Goal: Task Accomplishment & Management: Manage account settings

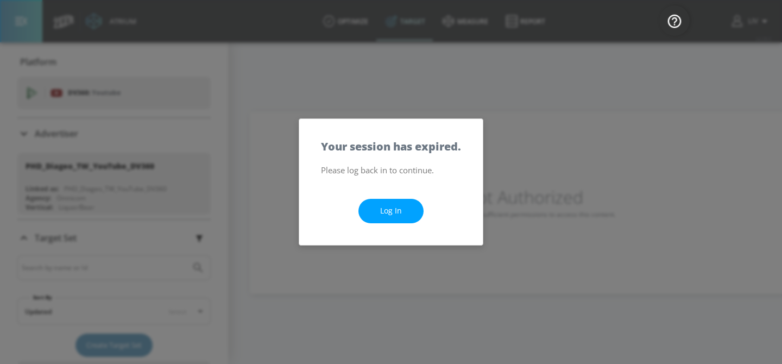
drag, startPoint x: 526, startPoint y: 128, endPoint x: 571, endPoint y: 169, distance: 60.7
click at [527, 128] on div "Your session has expired. Please log back in to continue. Log In" at bounding box center [391, 182] width 782 height 364
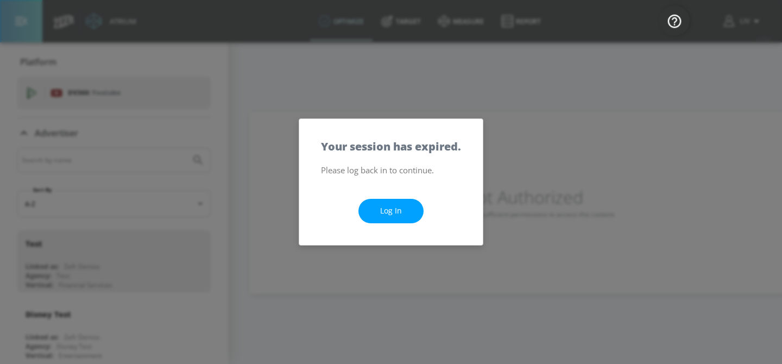
click at [510, 113] on div "Your session has expired. Please log back in to continue. Log In" at bounding box center [391, 182] width 782 height 364
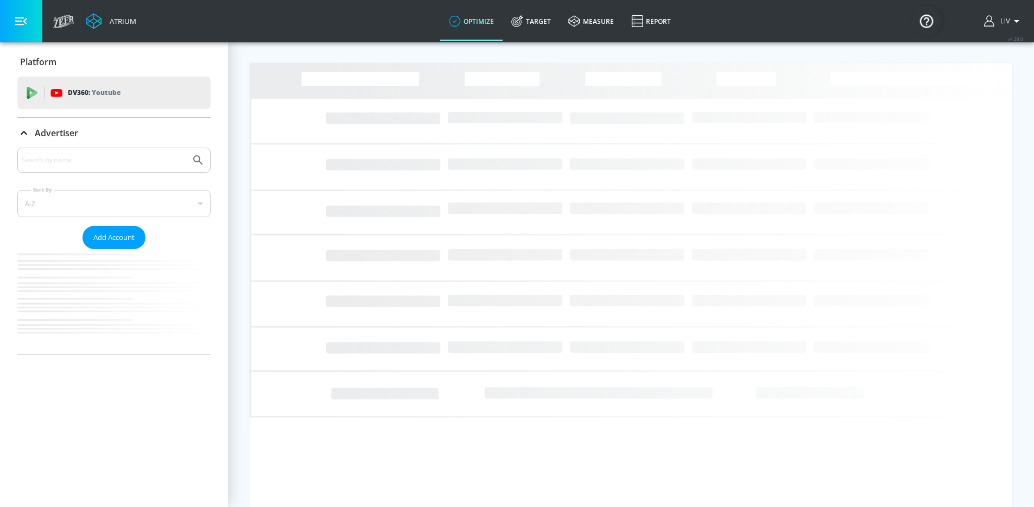
click at [111, 149] on div at bounding box center [113, 160] width 193 height 25
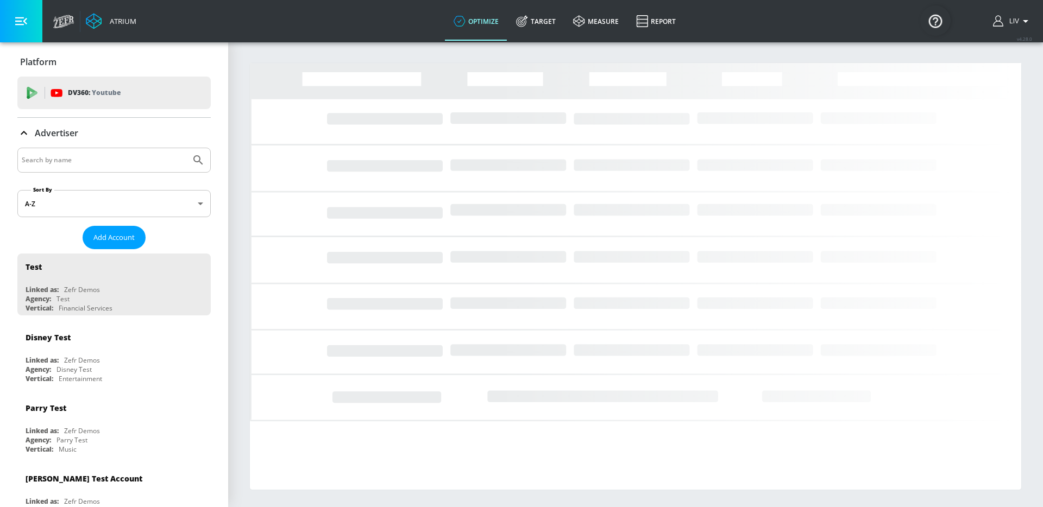
click at [112, 161] on input "Search by name" at bounding box center [104, 160] width 165 height 14
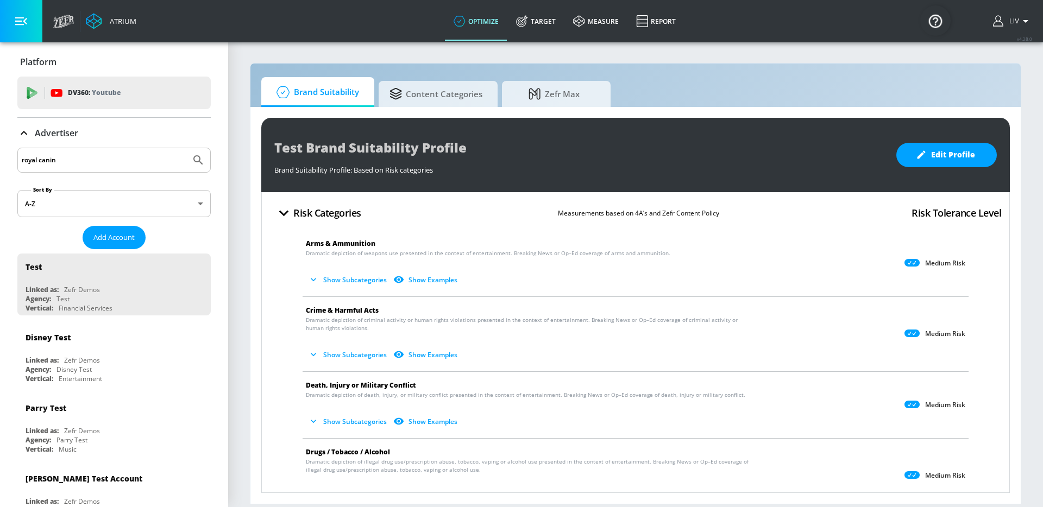
click at [186, 148] on button "Submit Search" at bounding box center [198, 160] width 24 height 24
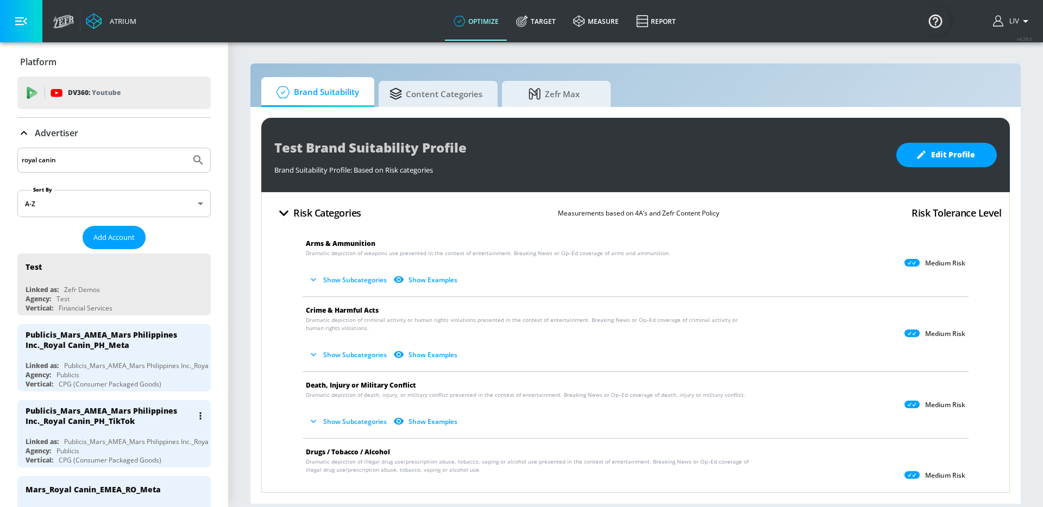
click at [125, 418] on div "Publicis_Mars_AMEA_Mars Philippines Inc._Royal Canin_PH_TikTok" at bounding box center [109, 416] width 167 height 21
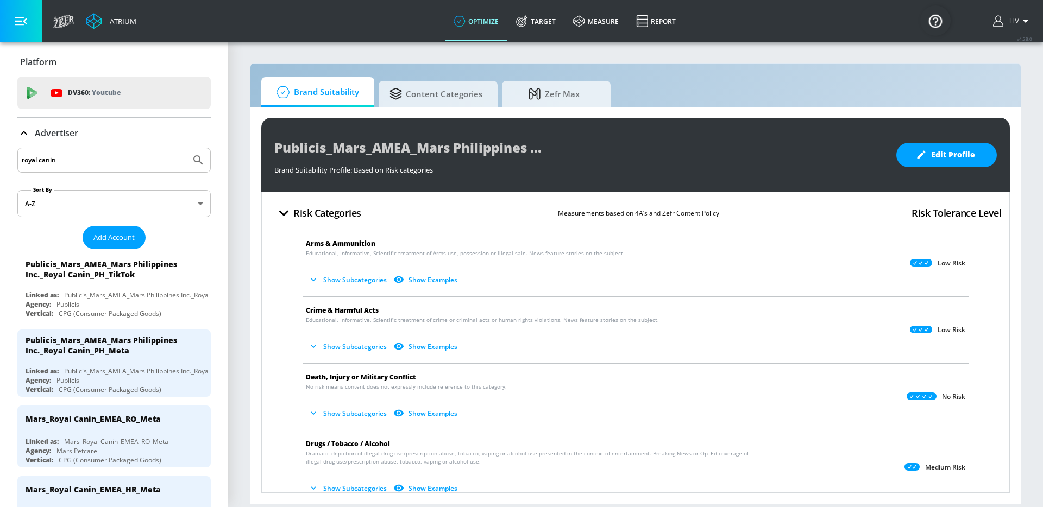
click at [325, 418] on button "Show Subcategories" at bounding box center [348, 414] width 85 height 18
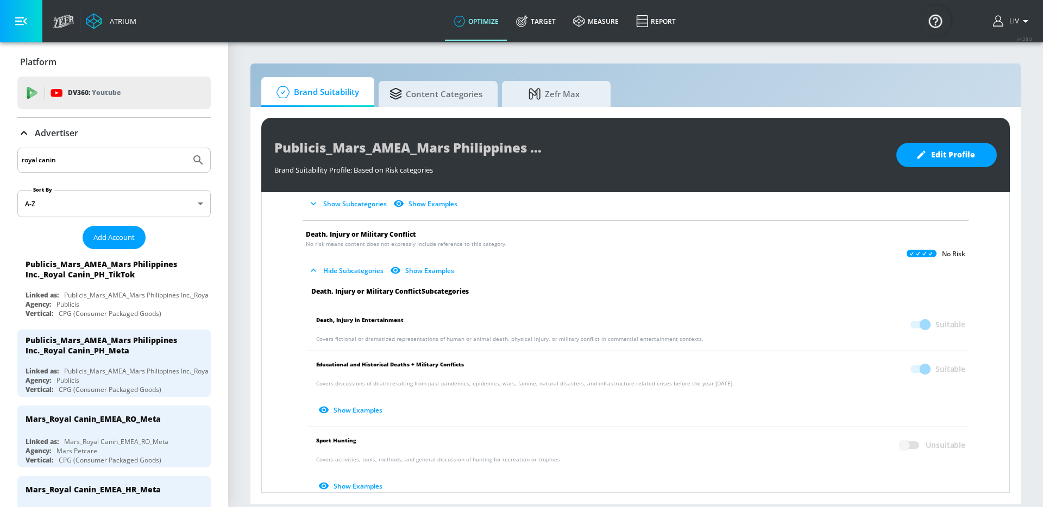
scroll to position [136, 0]
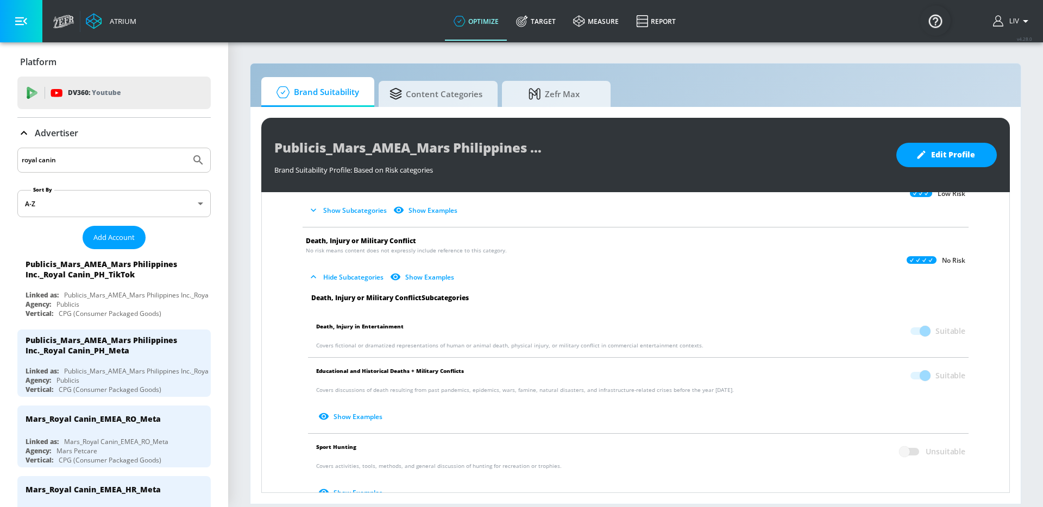
click at [118, 157] on input "royal canin" at bounding box center [104, 160] width 165 height 14
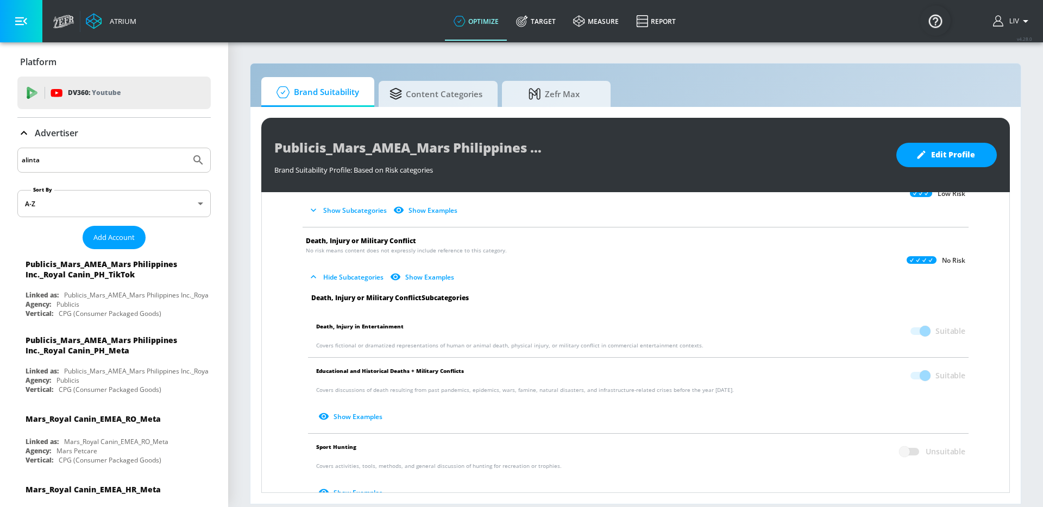
type input "alinta"
click at [186, 148] on button "Submit Search" at bounding box center [198, 160] width 24 height 24
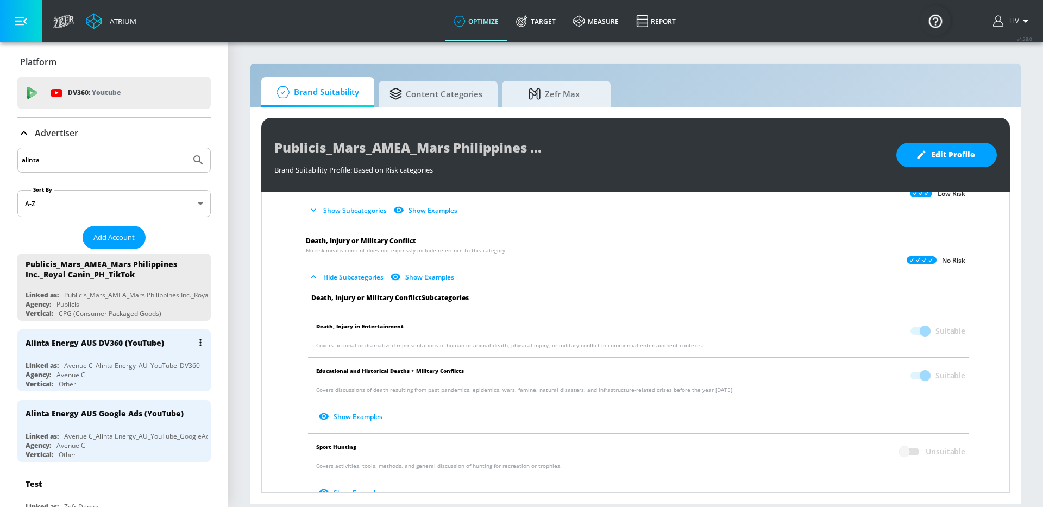
click at [147, 363] on div "Avenue C_Alinta Energy_AU_YouTube_DV360" at bounding box center [132, 365] width 136 height 9
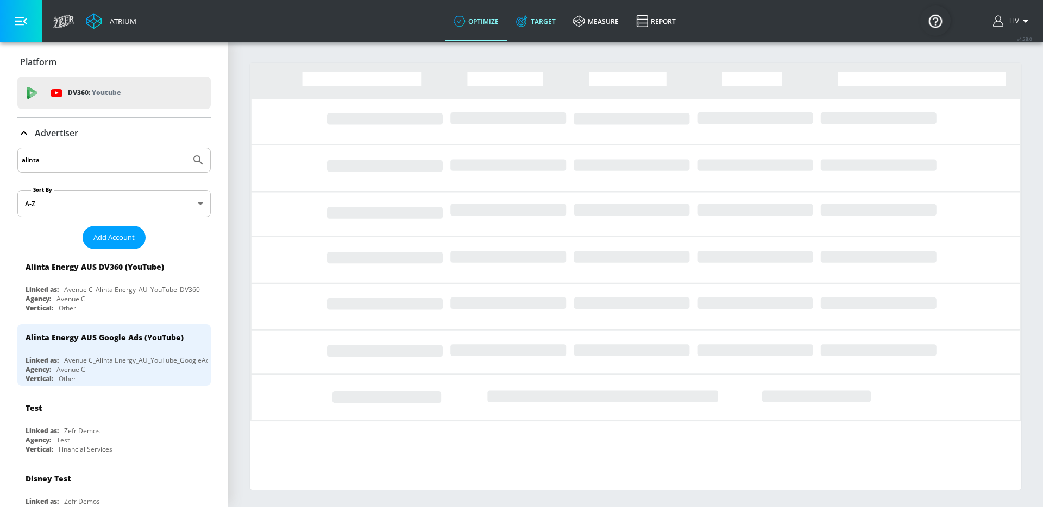
click at [517, 30] on link "Target" at bounding box center [535, 21] width 57 height 39
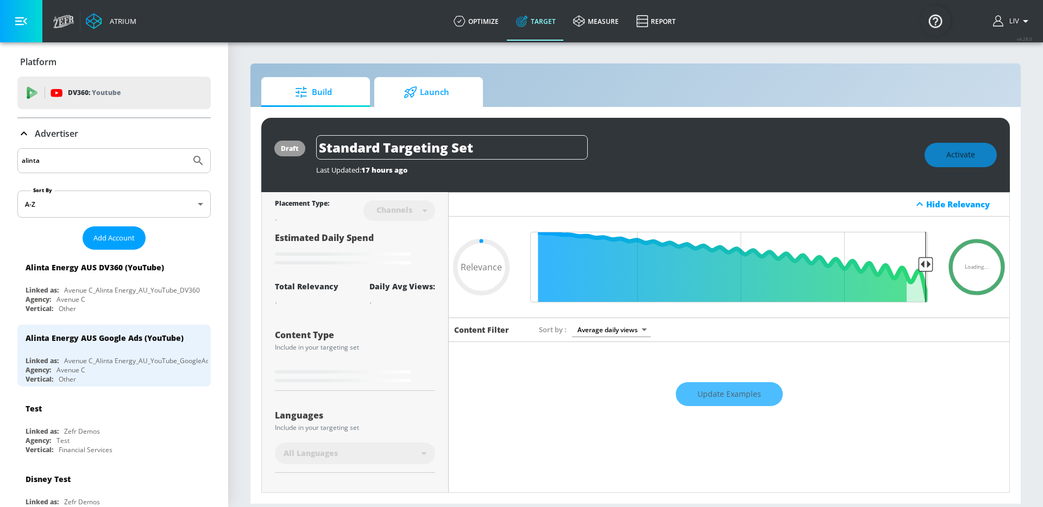
type input "0.05"
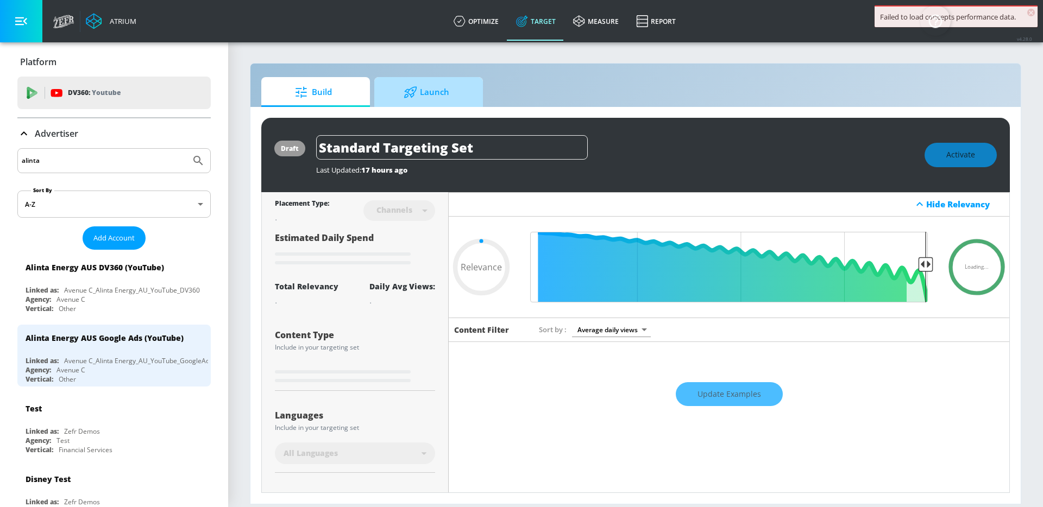
click at [451, 94] on span "Launch" at bounding box center [426, 92] width 83 height 26
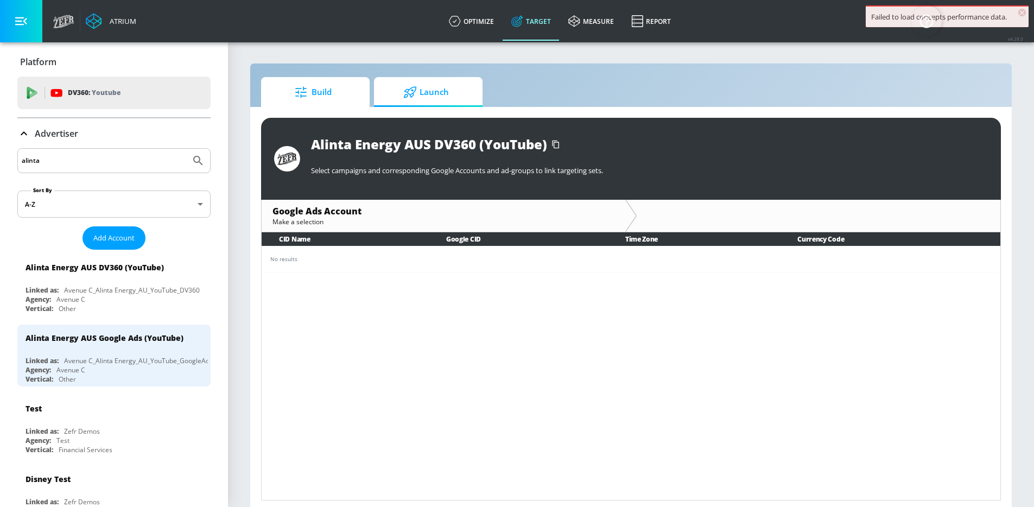
click at [341, 94] on span "Build" at bounding box center [313, 92] width 83 height 26
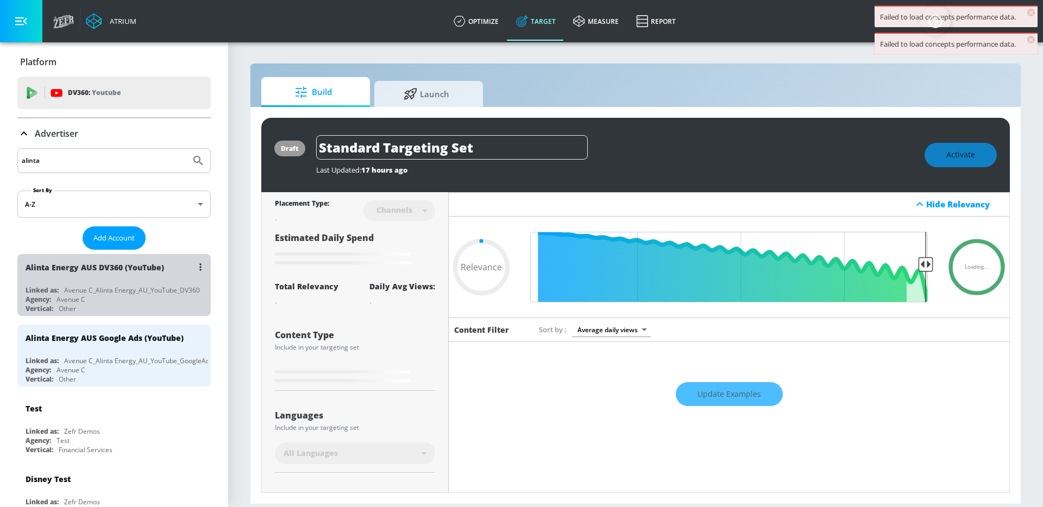
click at [141, 286] on div "Avenue C_Alinta Energy_AU_YouTube_DV360" at bounding box center [132, 290] width 136 height 9
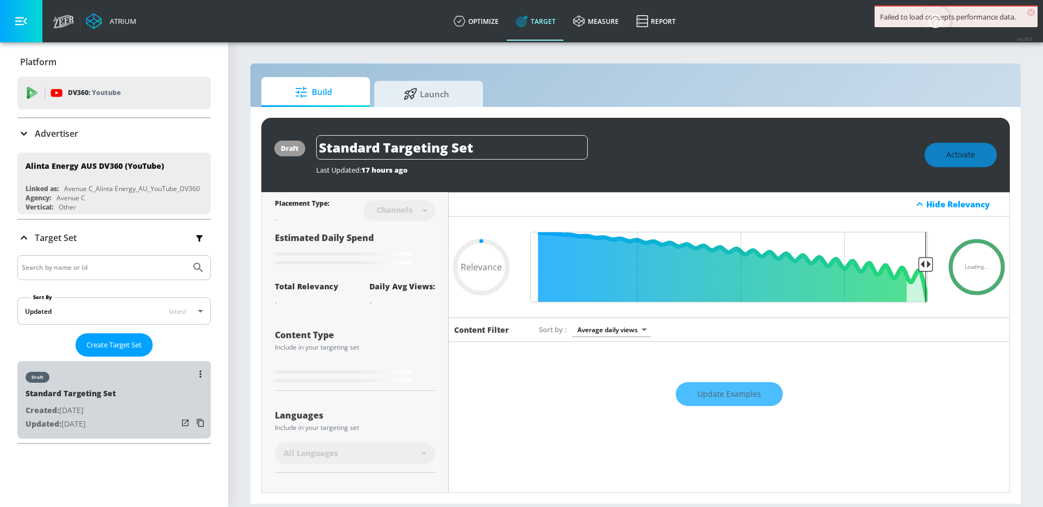
click at [150, 401] on div "draft Standard Targeting Set Created: [DATE] Updated: [DATE]" at bounding box center [113, 400] width 193 height 78
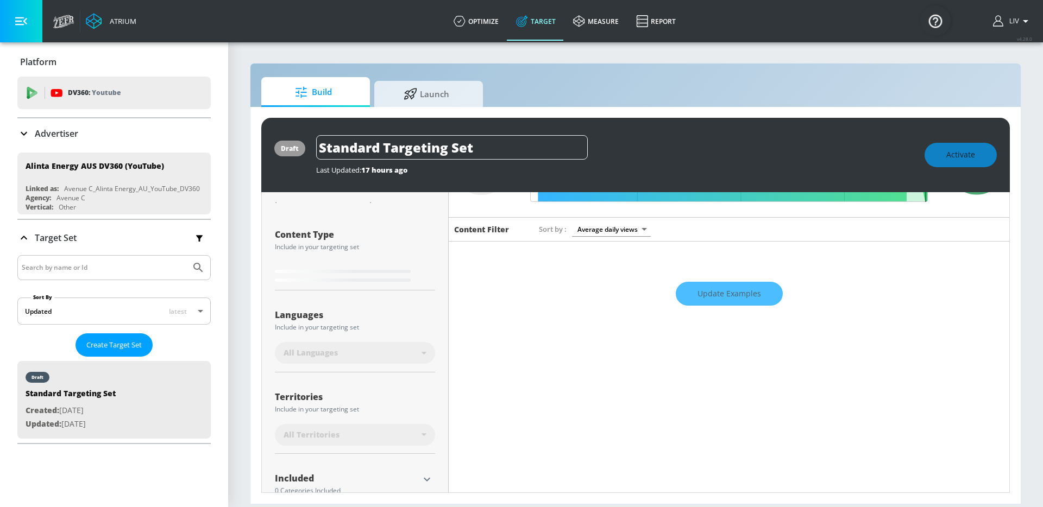
scroll to position [100, 0]
type input "0.6"
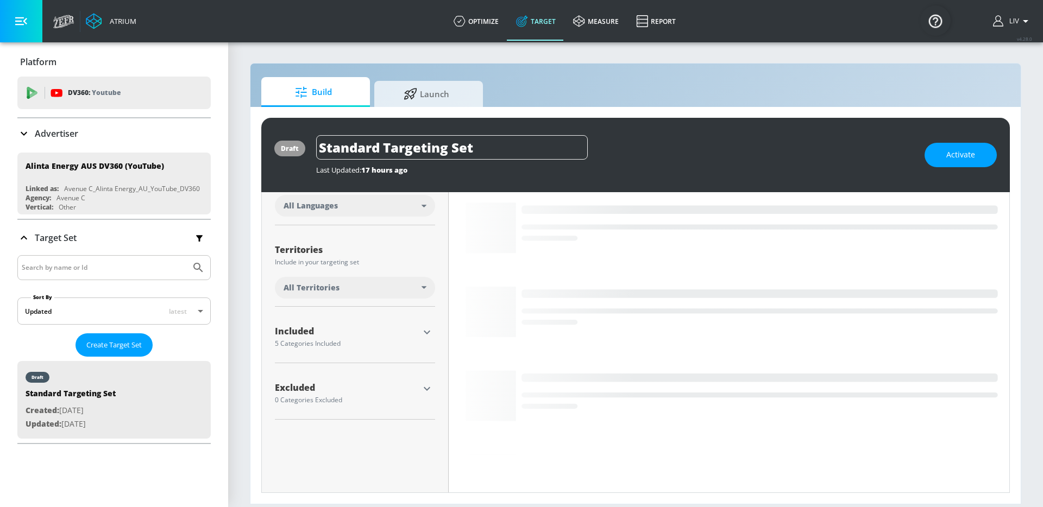
scroll to position [240, 0]
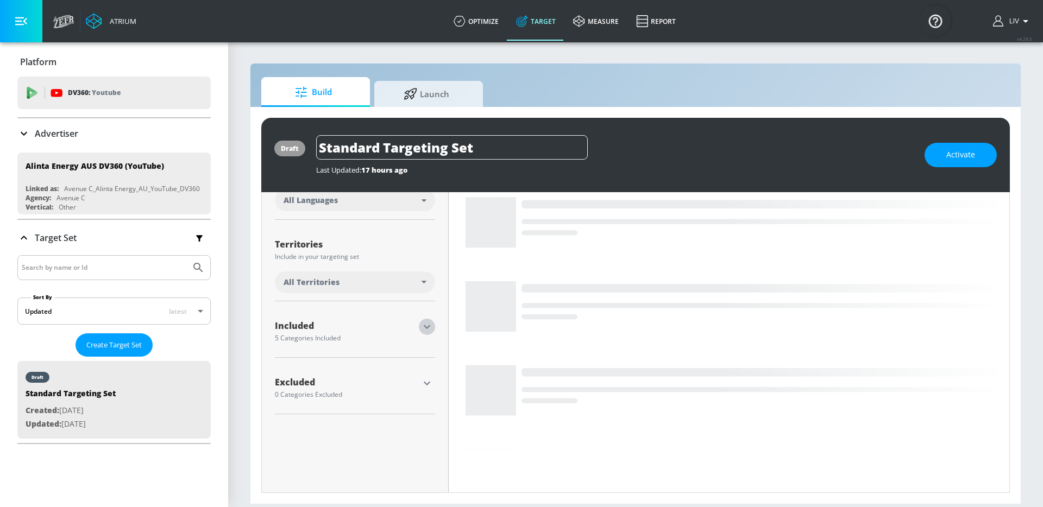
click at [426, 330] on icon "button" at bounding box center [426, 326] width 13 height 13
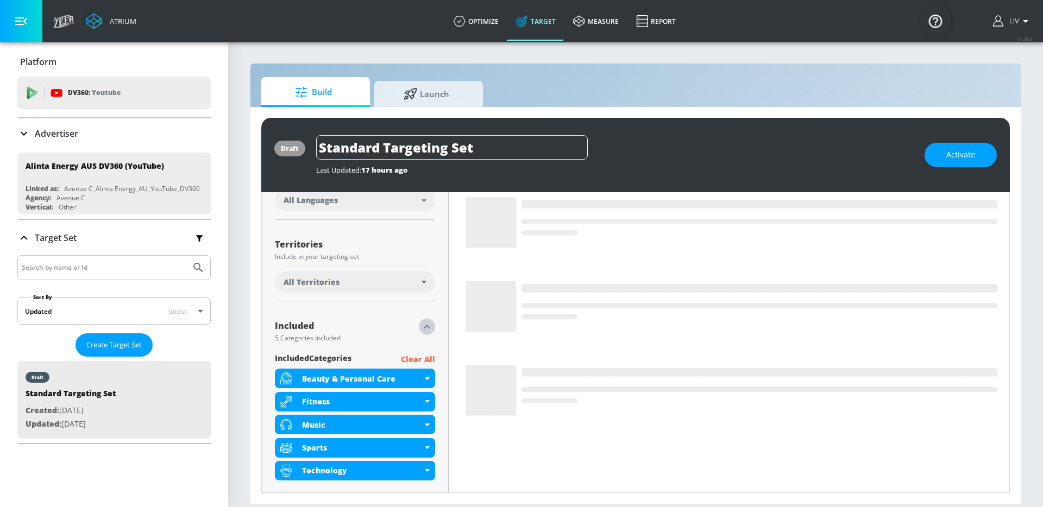
click at [426, 330] on icon "button" at bounding box center [426, 326] width 13 height 13
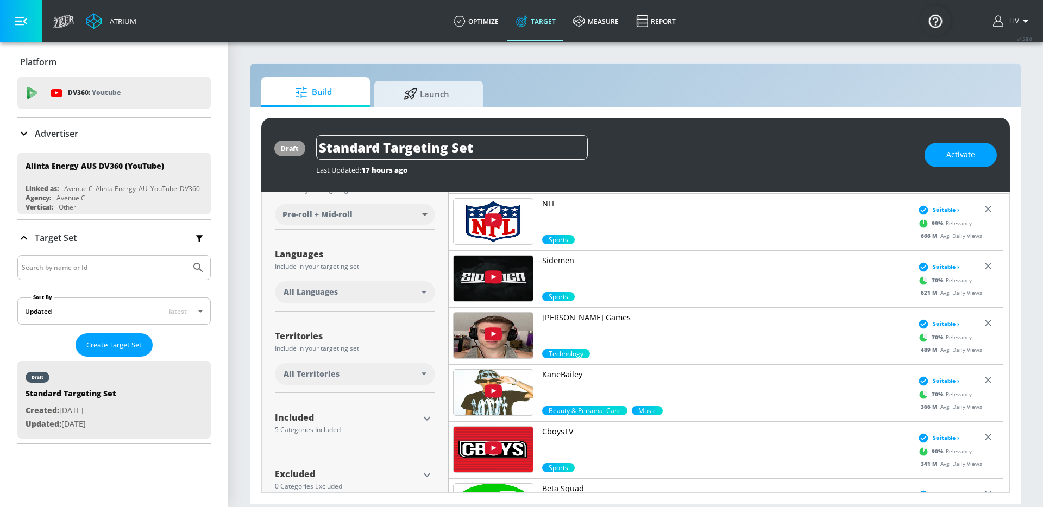
scroll to position [171, 0]
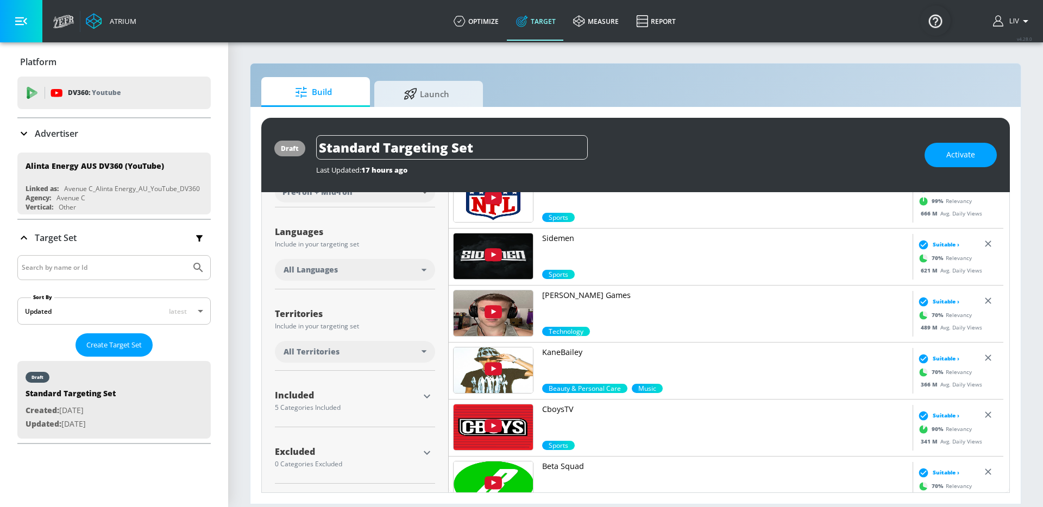
click at [101, 130] on div "Advertiser" at bounding box center [113, 133] width 193 height 13
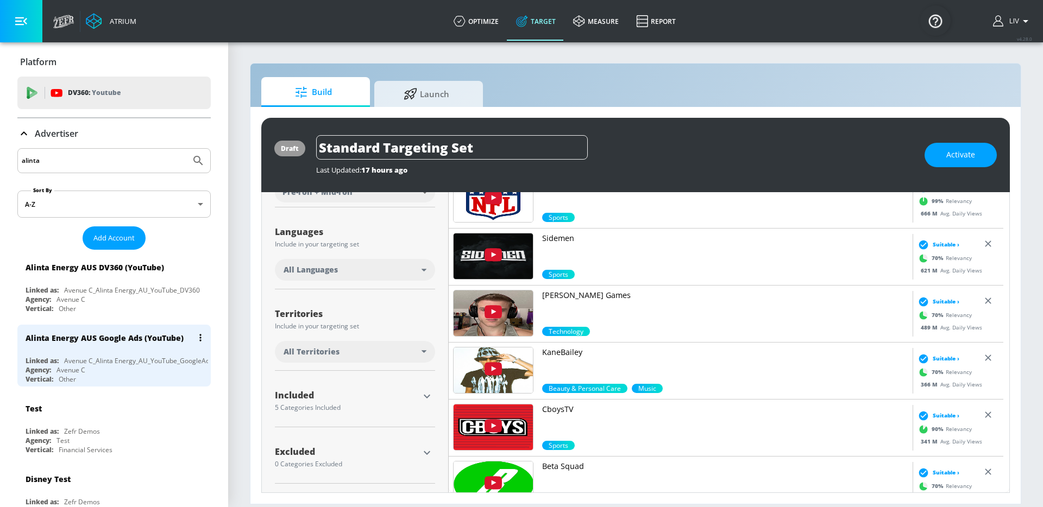
click at [143, 336] on div "Alinta Energy AUS Google Ads (YouTube)" at bounding box center [105, 338] width 158 height 10
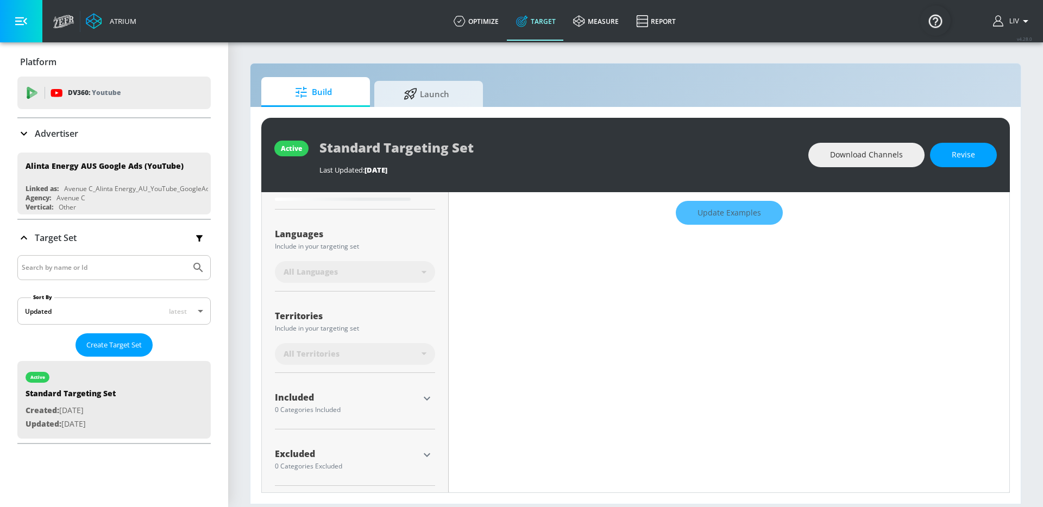
scroll to position [184, 0]
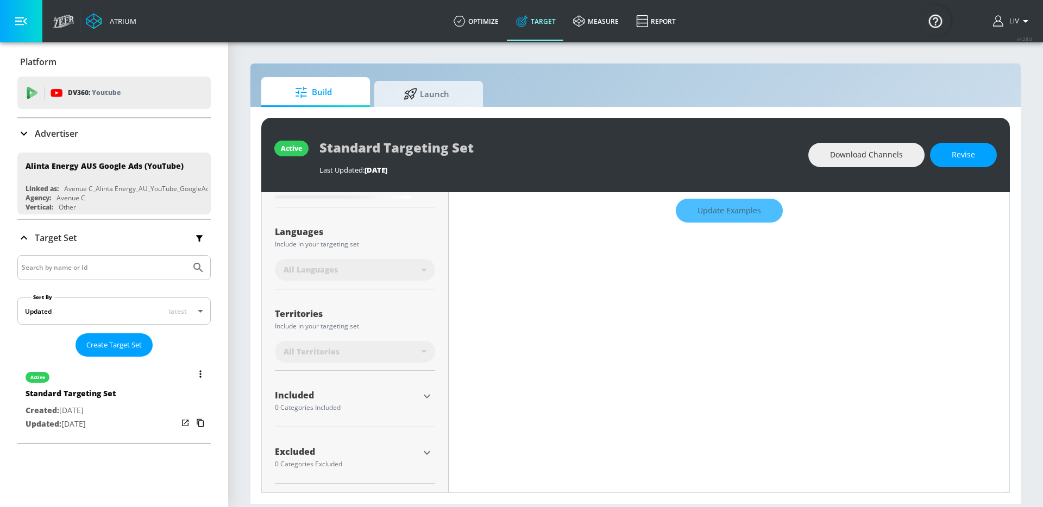
click at [127, 391] on div "active Standard Targeting Set Created: [DATE] Updated: [DATE]" at bounding box center [113, 400] width 193 height 78
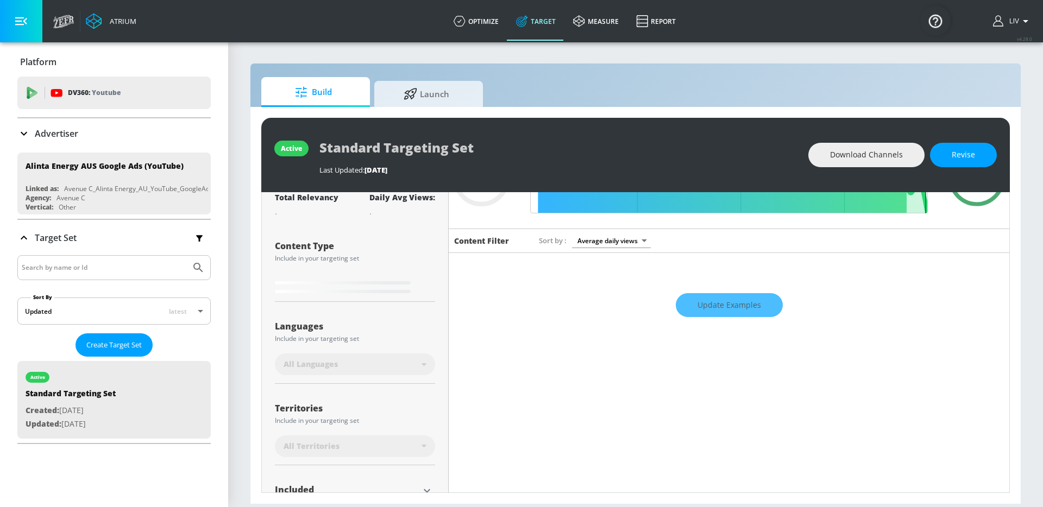
scroll to position [90, 0]
type input "0.6"
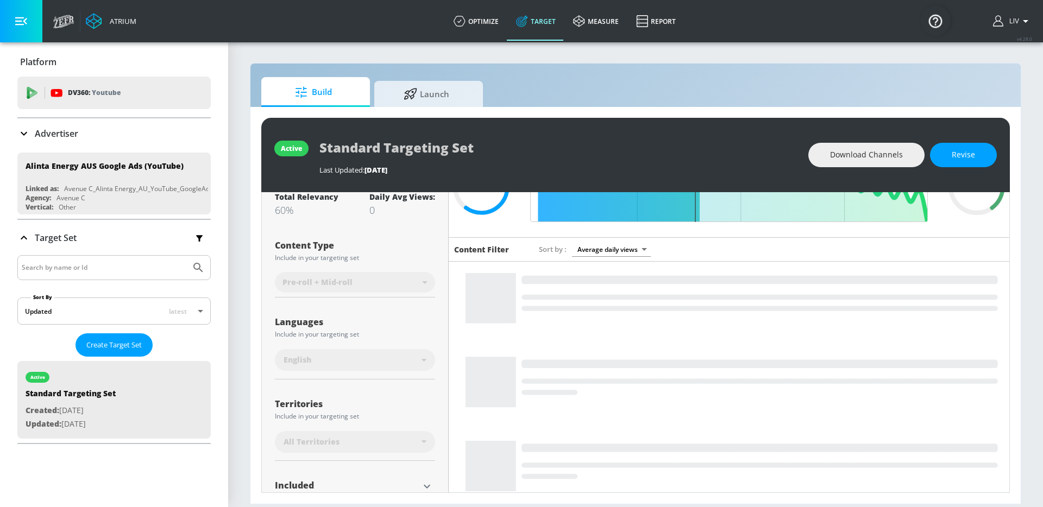
click at [118, 139] on div "Advertiser" at bounding box center [113, 133] width 193 height 13
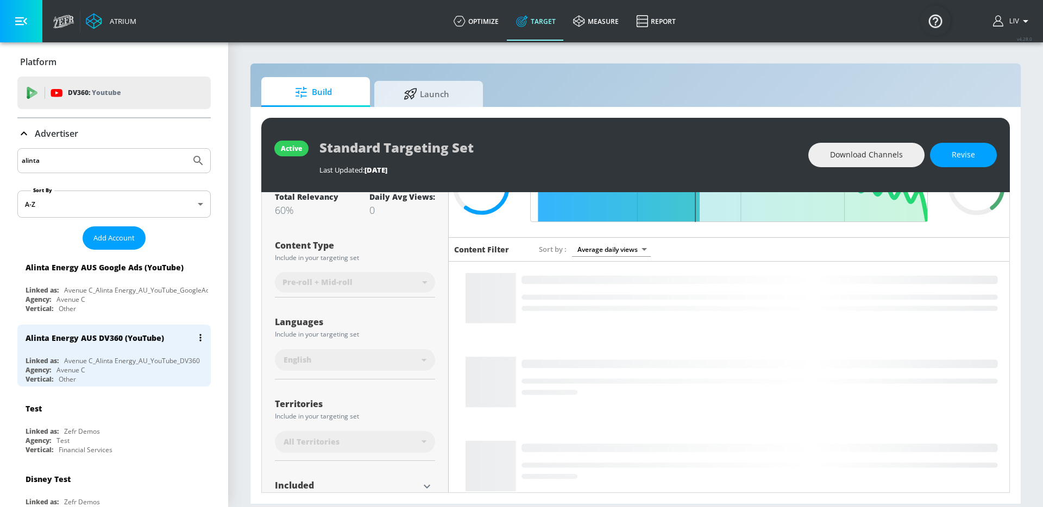
click at [148, 333] on div "Alinta Energy AUS DV360 (YouTube)" at bounding box center [95, 338] width 138 height 10
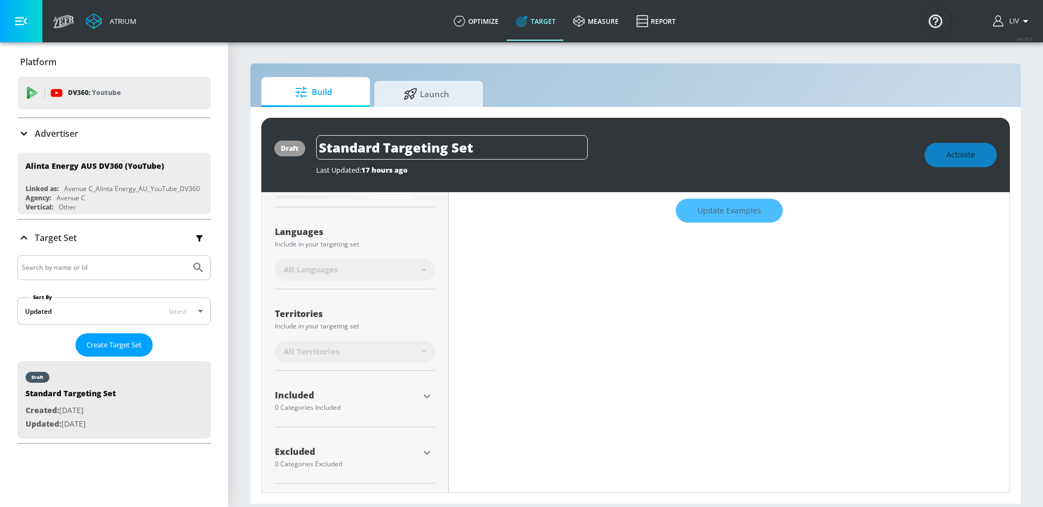
type input "0.6"
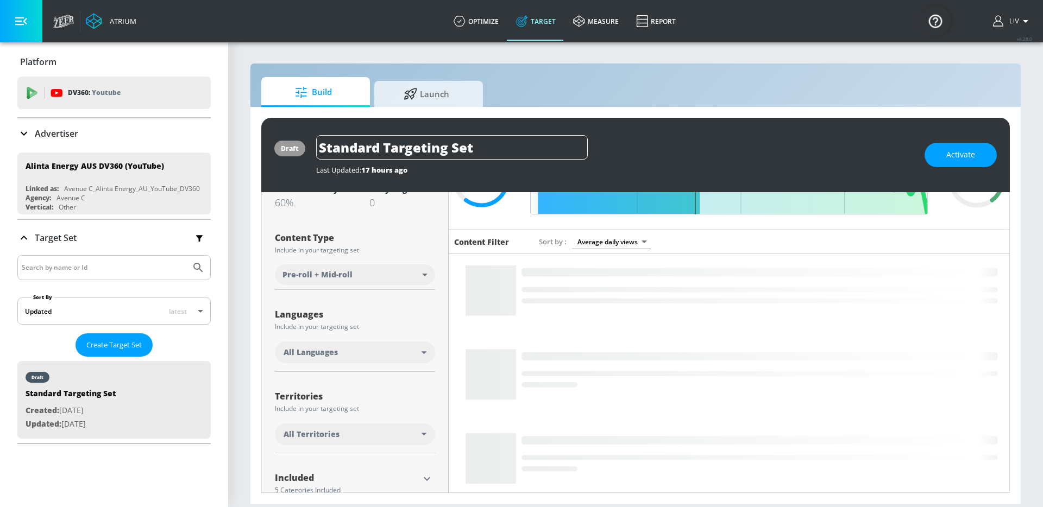
scroll to position [204, 0]
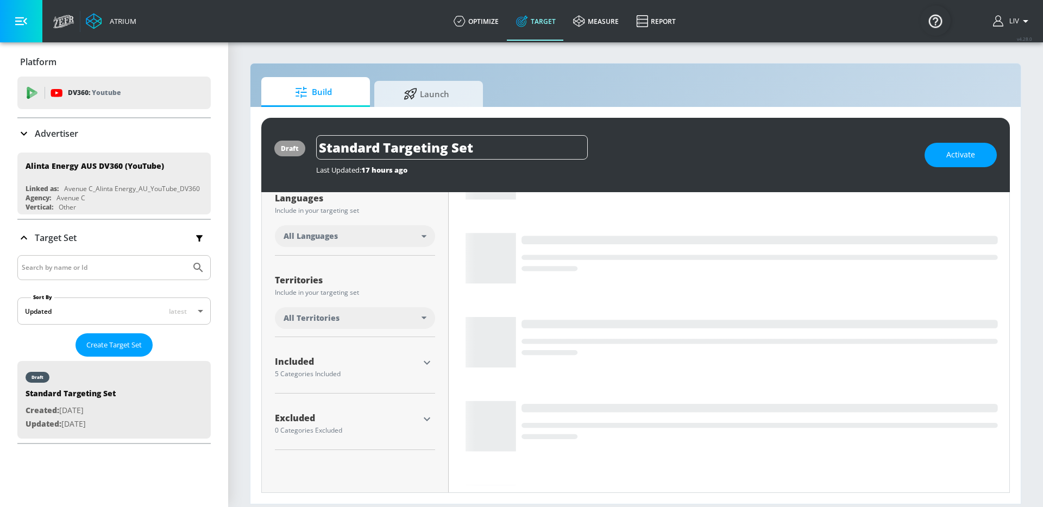
click at [424, 362] on icon "button" at bounding box center [427, 363] width 7 height 4
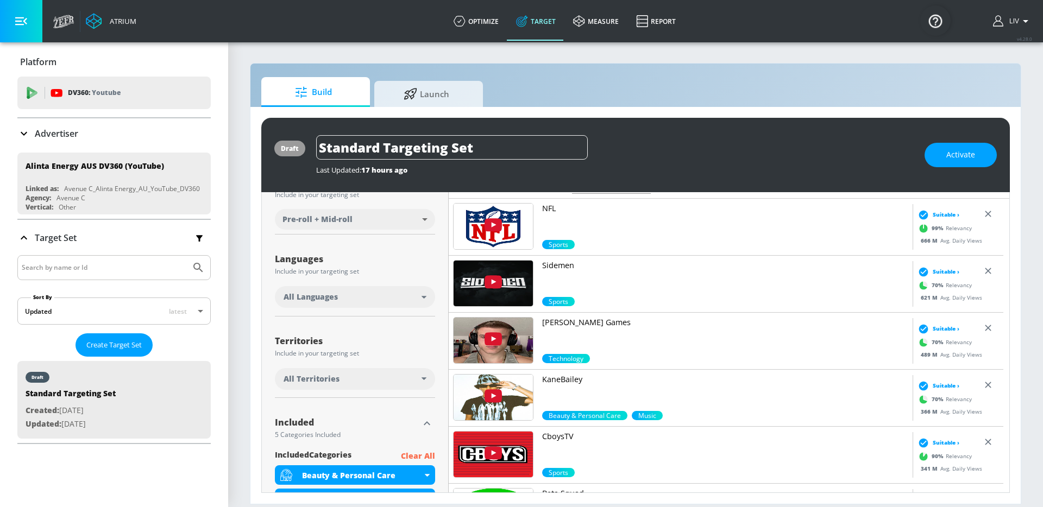
scroll to position [0, 0]
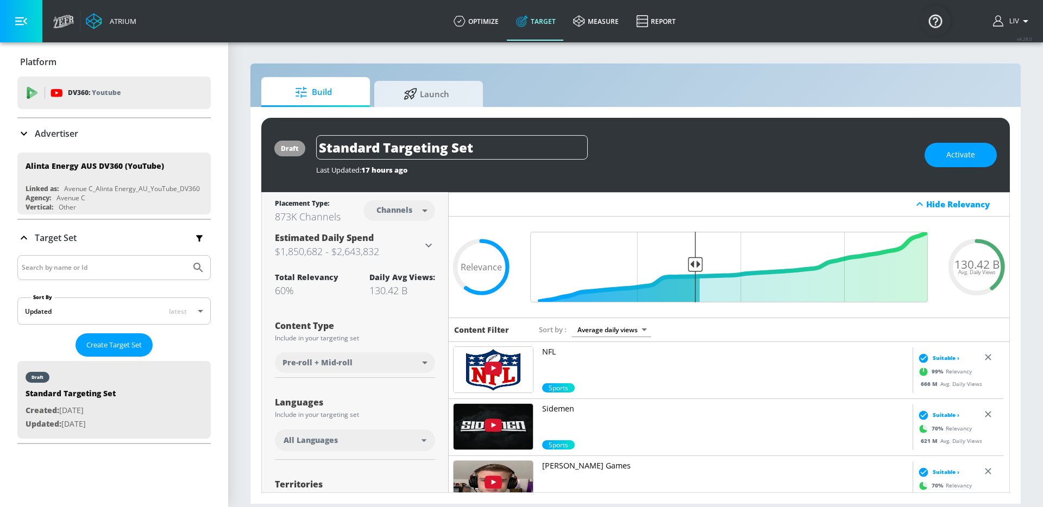
click at [96, 124] on div "Advertiser" at bounding box center [113, 133] width 193 height 30
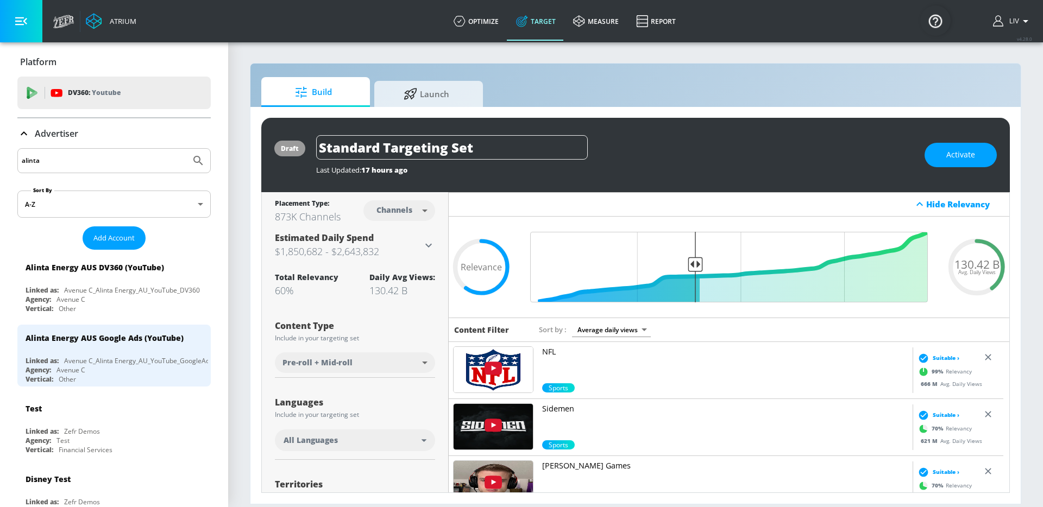
click at [99, 160] on input "alinta" at bounding box center [104, 161] width 165 height 14
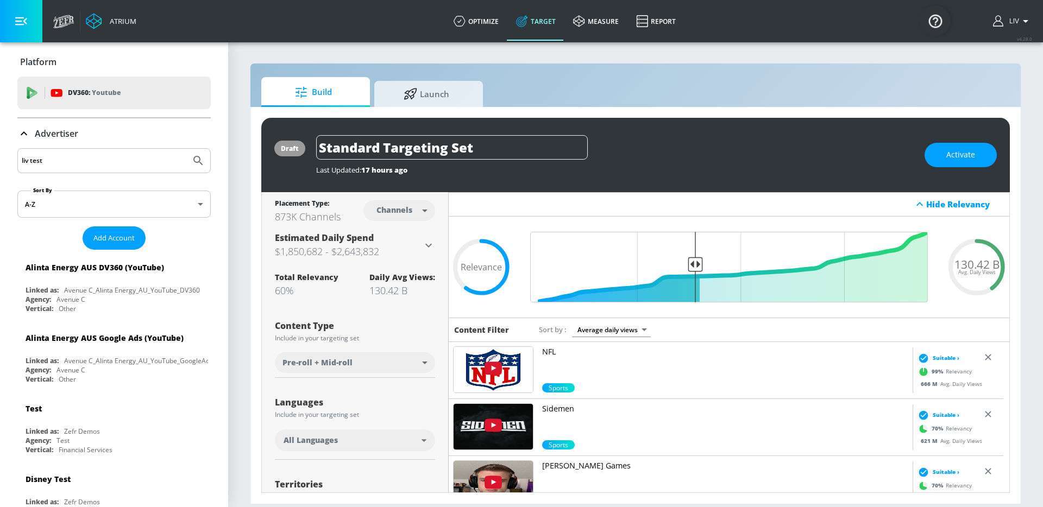
type input "liv test"
click at [186, 149] on button "Submit Search" at bounding box center [198, 161] width 24 height 24
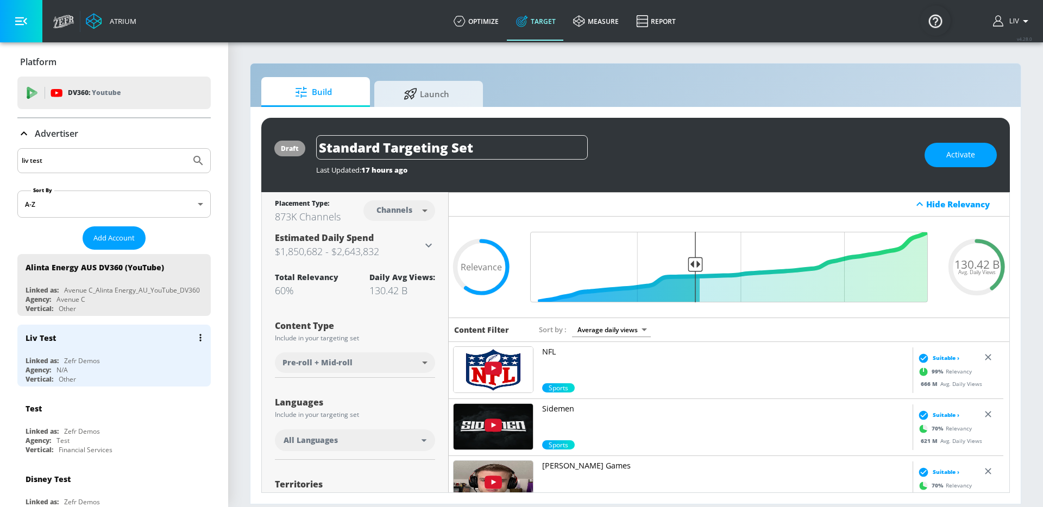
click at [113, 350] on div "Liv Test" at bounding box center [117, 338] width 182 height 26
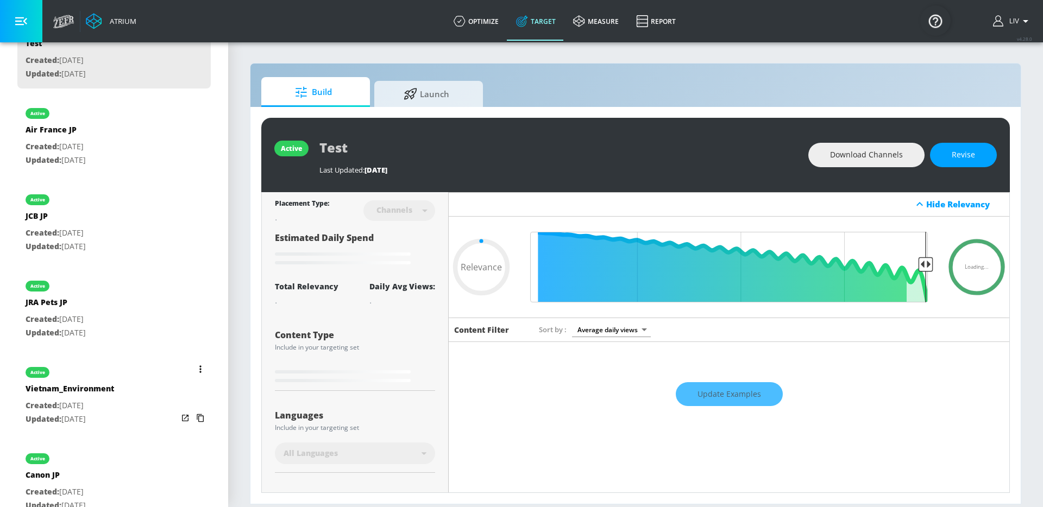
type input "0.71"
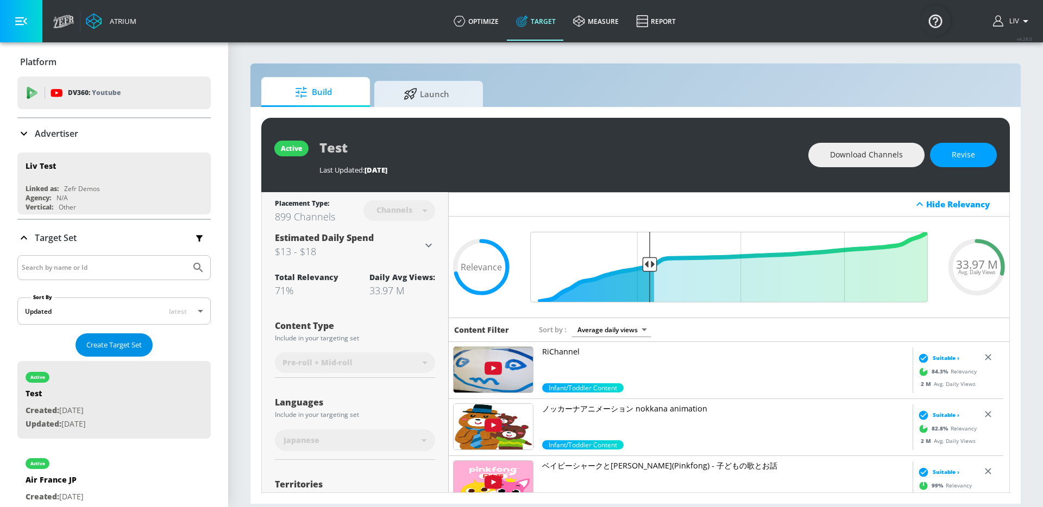
click at [111, 337] on button "Create Target Set" at bounding box center [113, 344] width 77 height 23
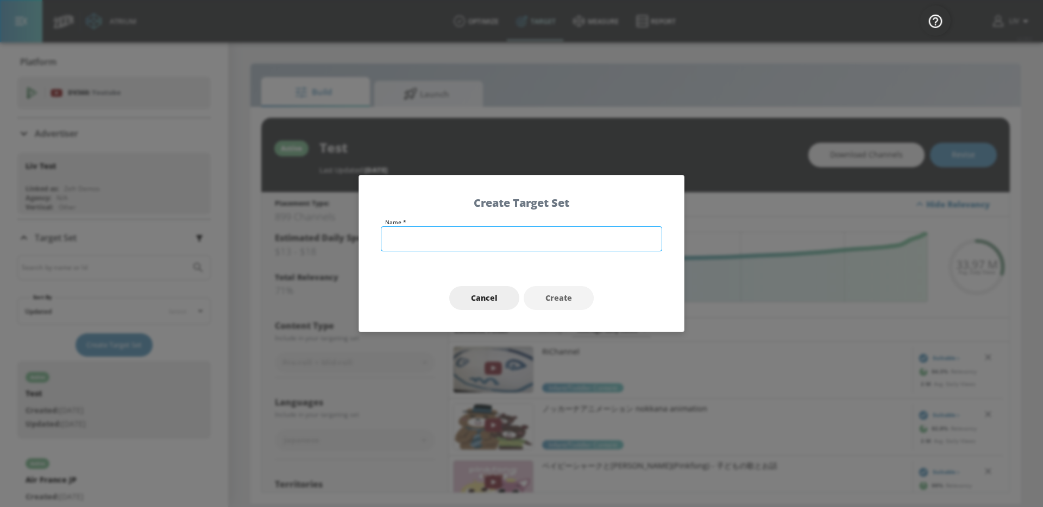
click at [597, 240] on input "text" at bounding box center [521, 238] width 281 height 25
type input "New Test"
click at [557, 313] on div "Cancel Create" at bounding box center [521, 298] width 325 height 68
click at [560, 299] on span "Create" at bounding box center [558, 299] width 27 height 14
type input "New Test"
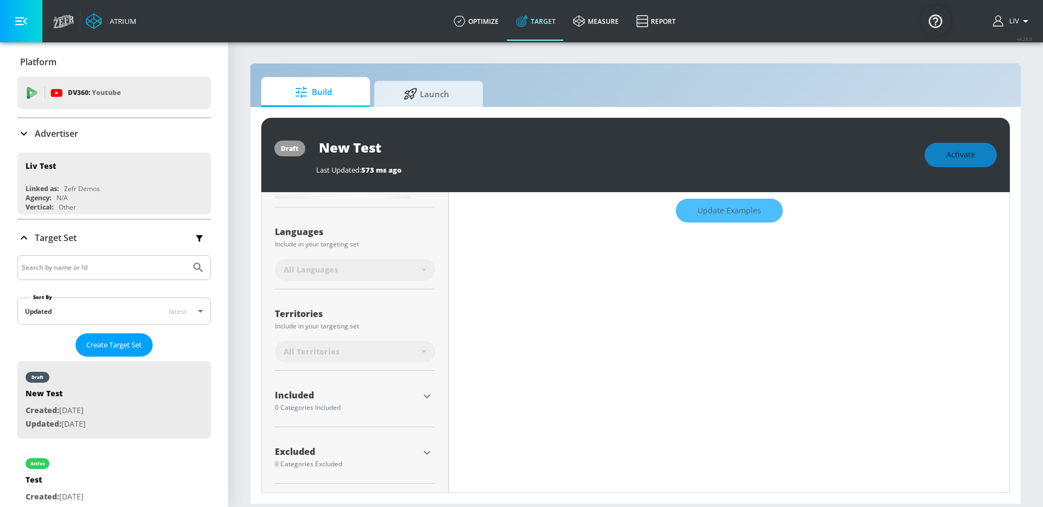
type input "0.6"
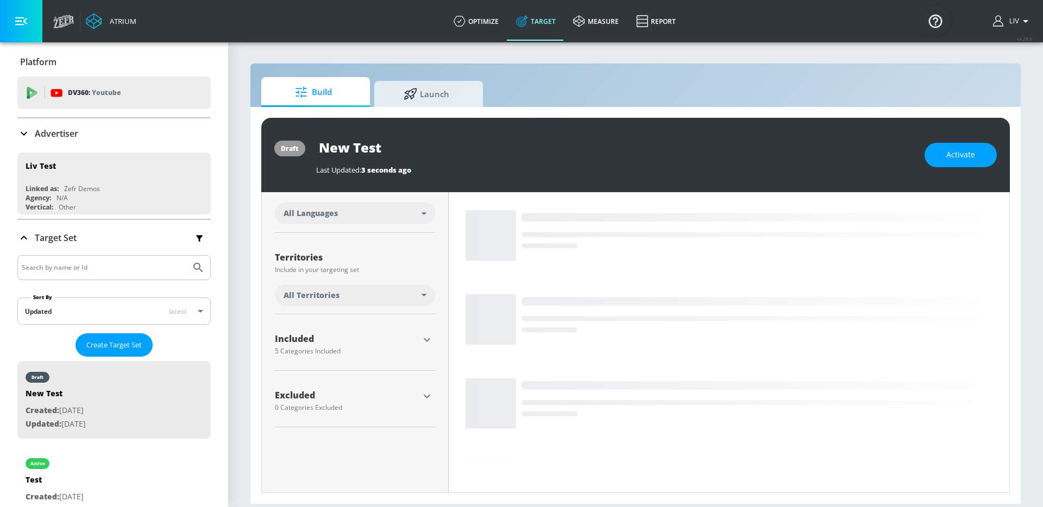
scroll to position [232, 0]
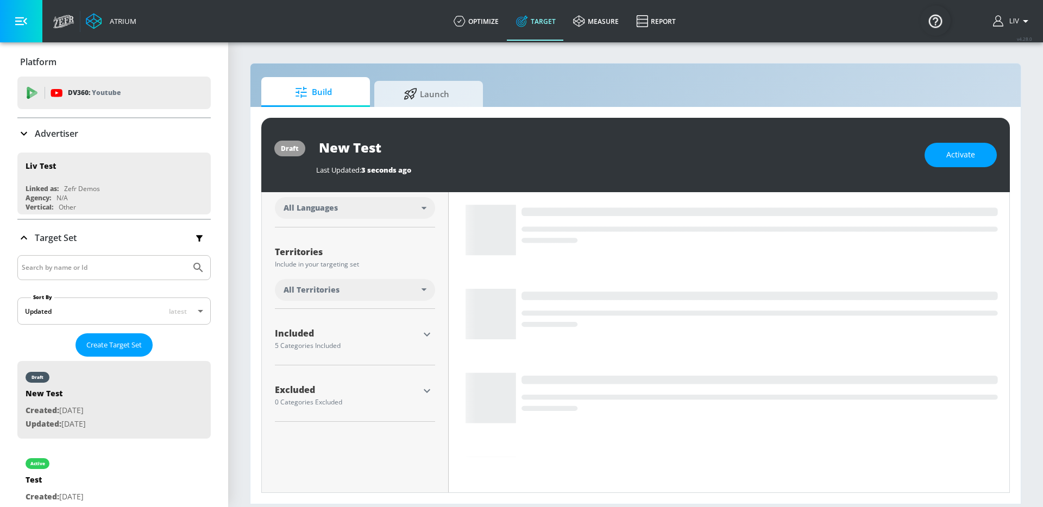
click at [424, 335] on icon "button" at bounding box center [427, 335] width 7 height 4
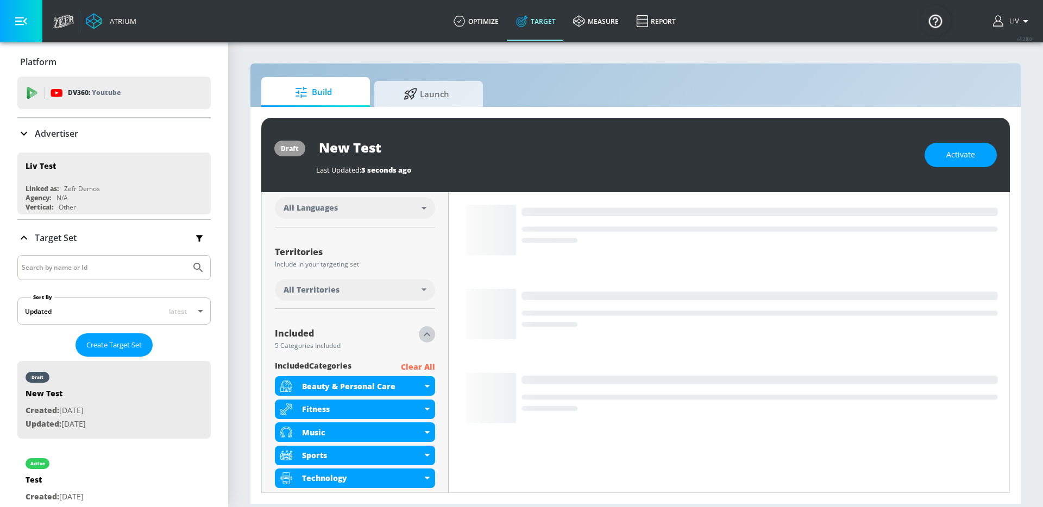
click at [424, 335] on icon "button" at bounding box center [426, 334] width 13 height 13
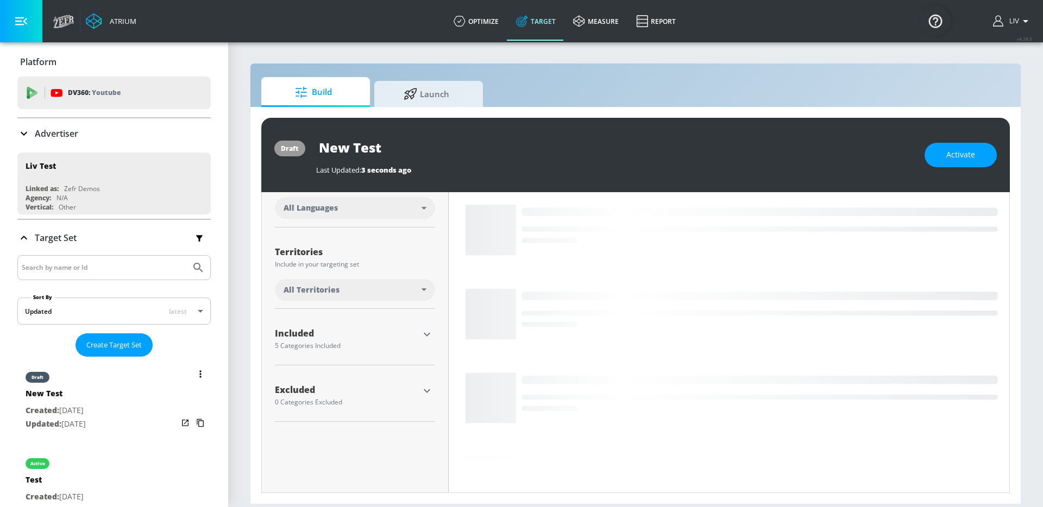
click at [193, 376] on button "list of Target Set" at bounding box center [200, 374] width 15 height 15
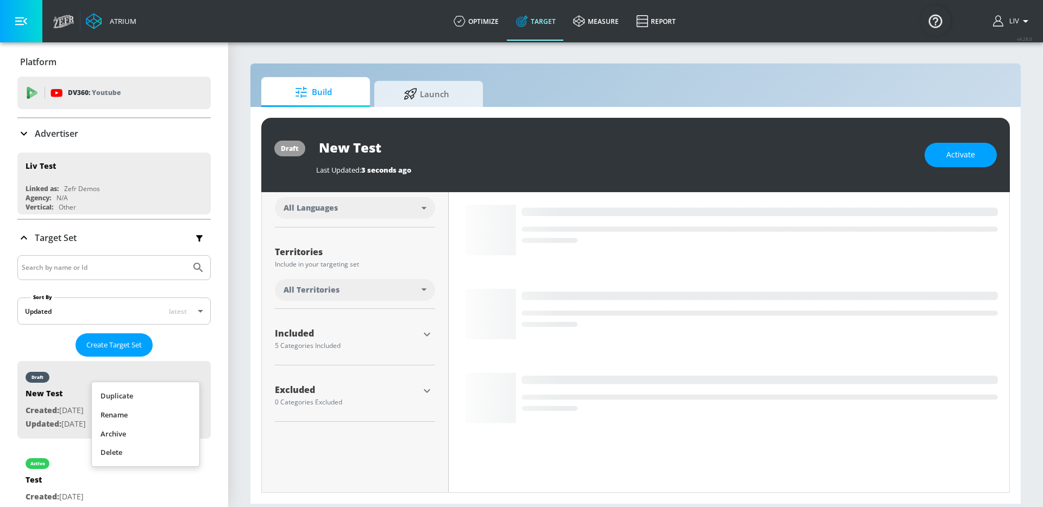
click at [149, 457] on li "Delete" at bounding box center [146, 452] width 108 height 19
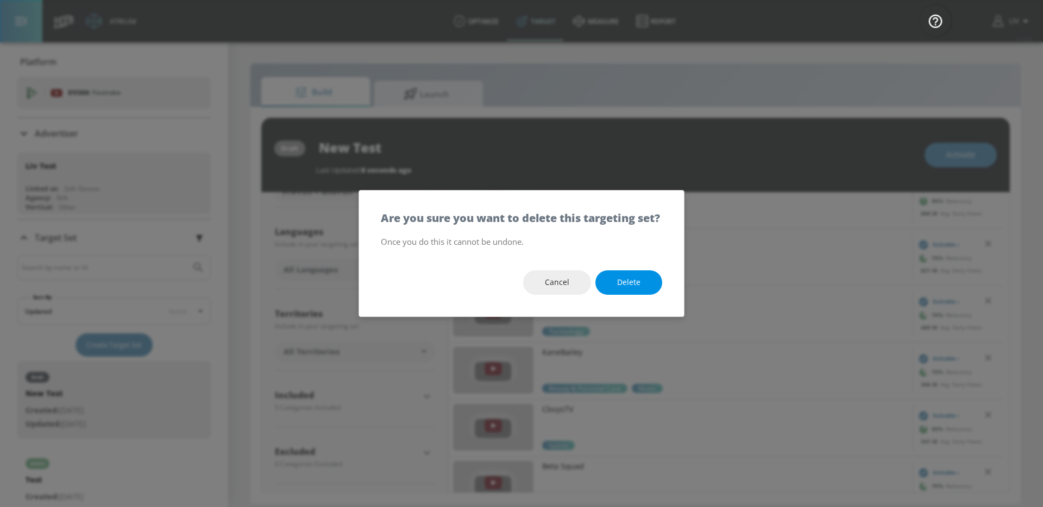
click at [597, 290] on button "Delete" at bounding box center [628, 282] width 67 height 24
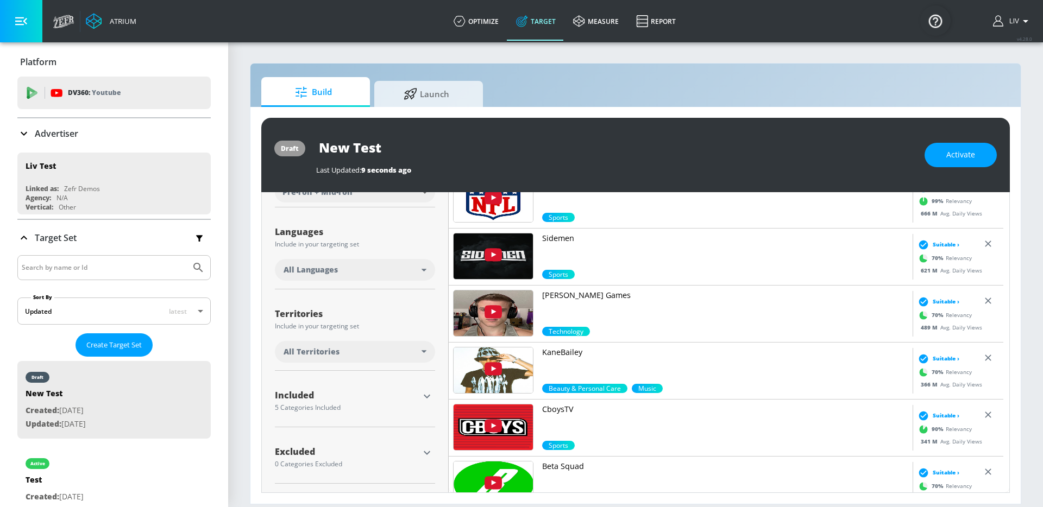
type input "Test"
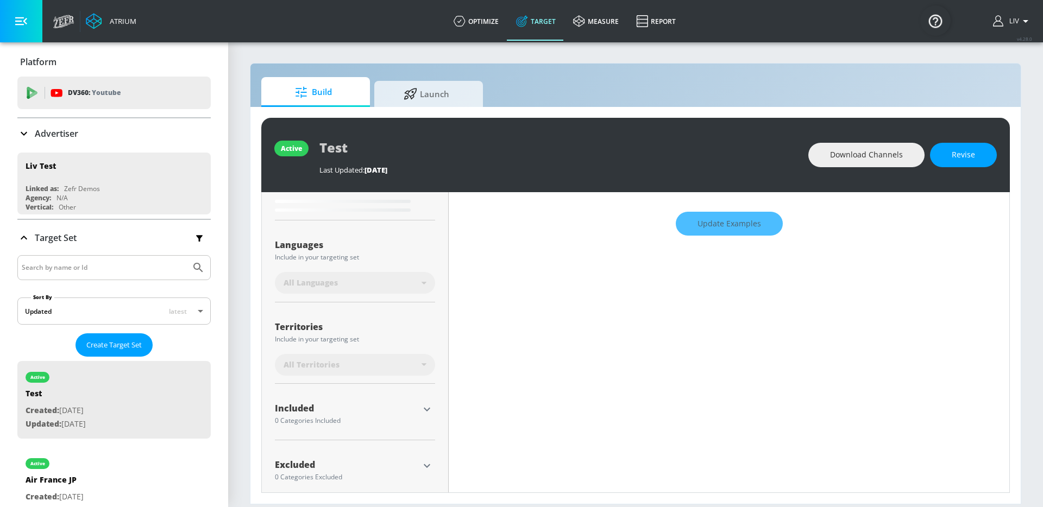
scroll to position [184, 0]
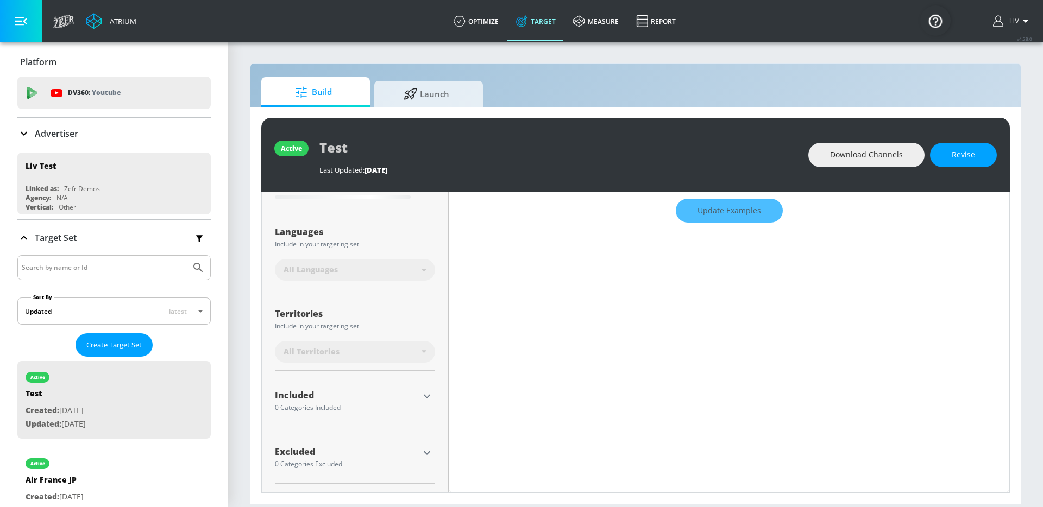
type input "0.71"
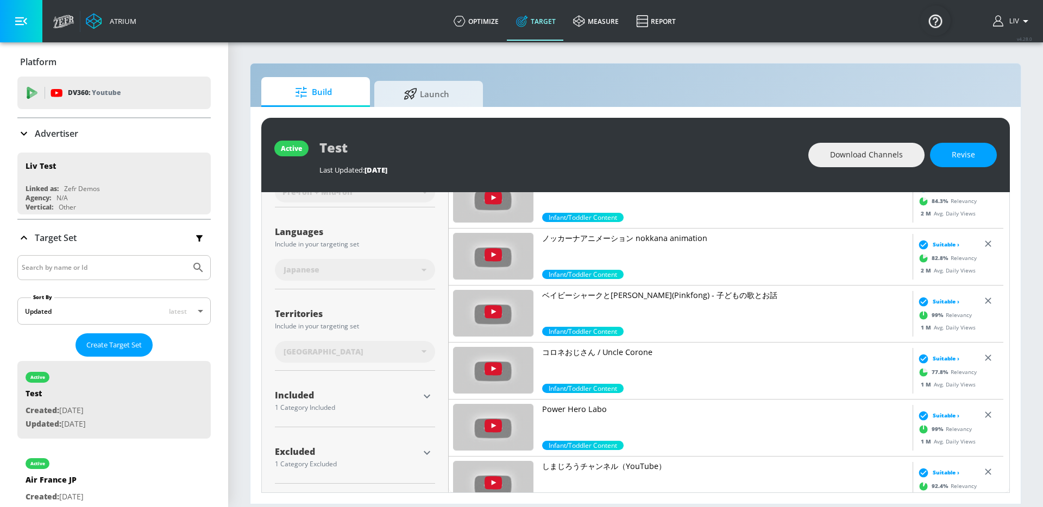
scroll to position [171, 0]
